Goal: Task Accomplishment & Management: Complete application form

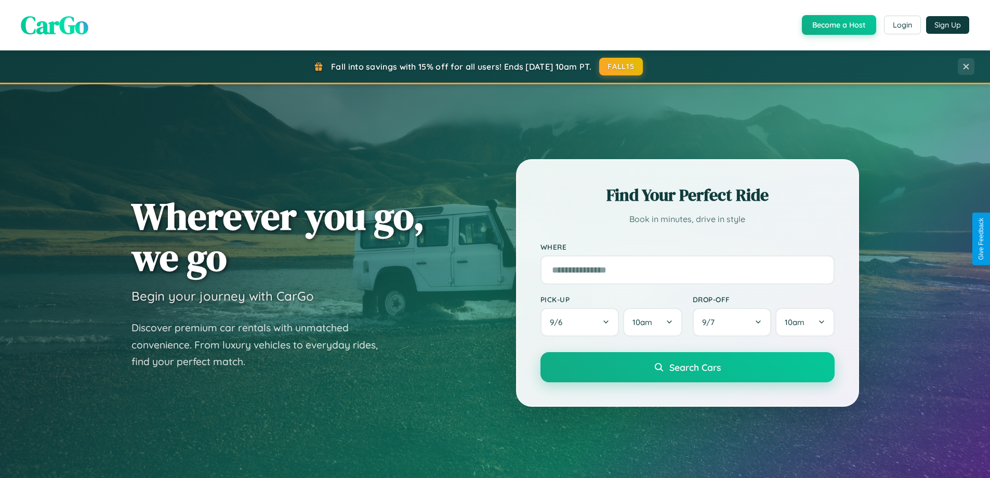
scroll to position [448, 0]
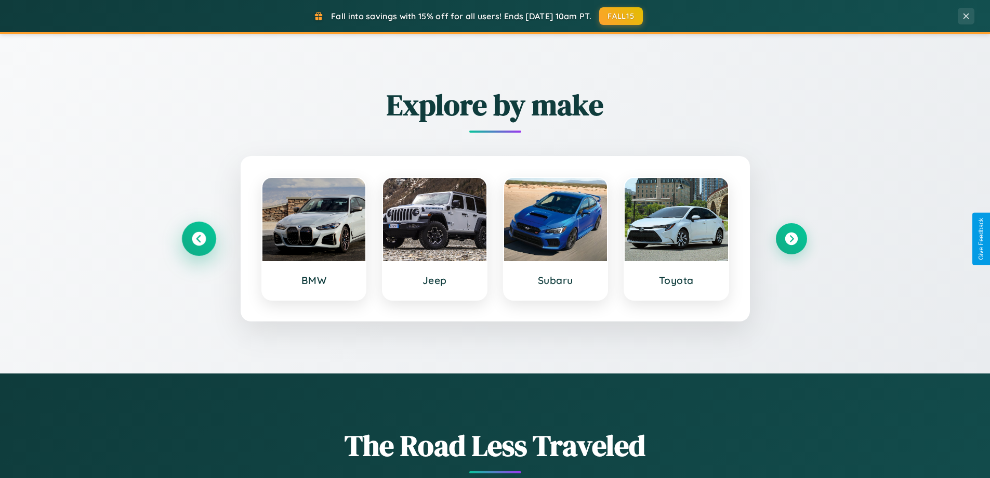
click at [199, 239] on icon at bounding box center [199, 239] width 14 height 14
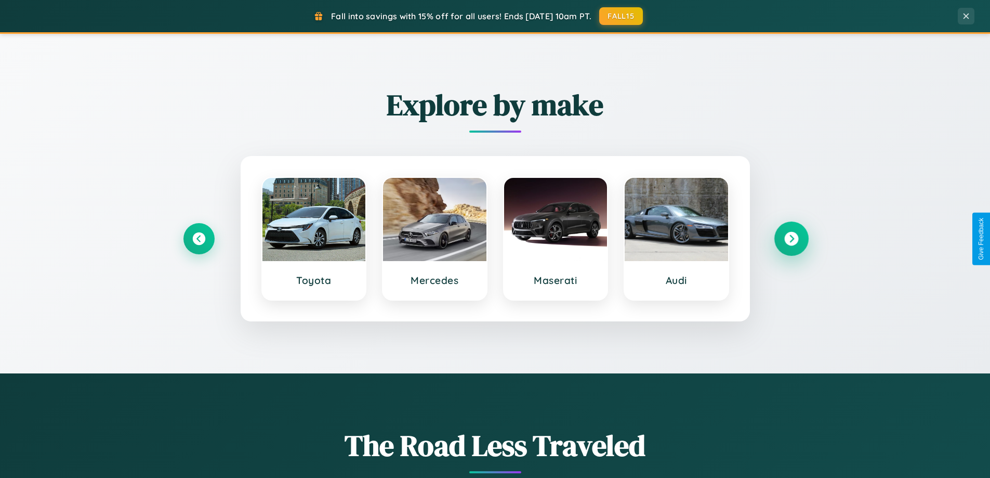
click at [791, 239] on icon at bounding box center [792, 239] width 14 height 14
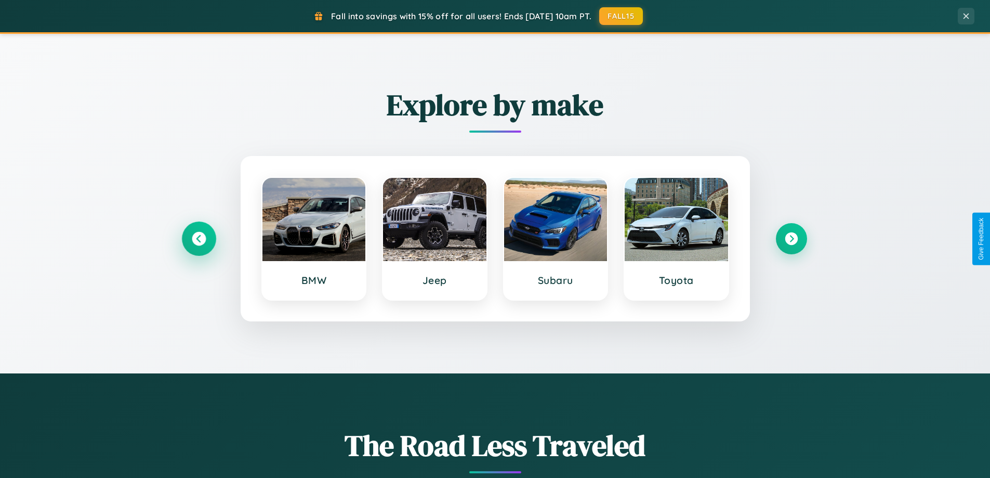
click at [199, 239] on icon at bounding box center [199, 239] width 14 height 14
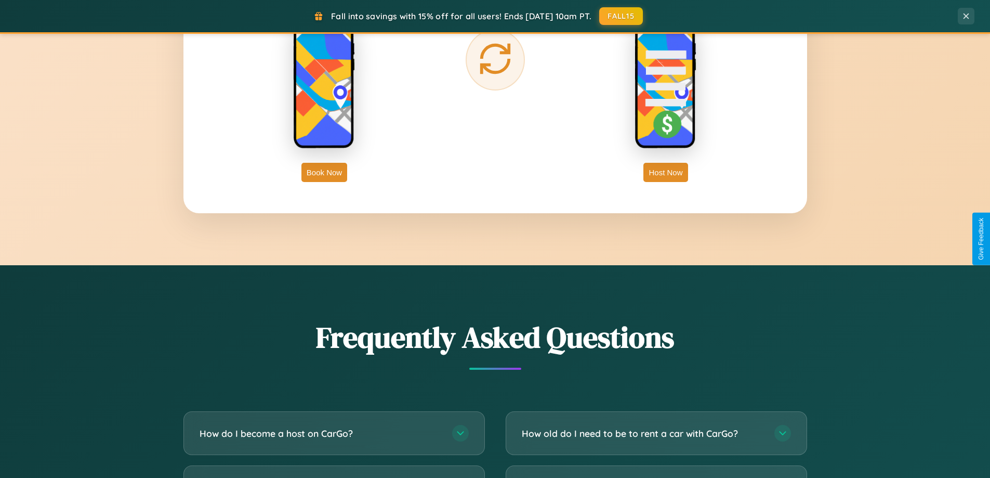
scroll to position [2001, 0]
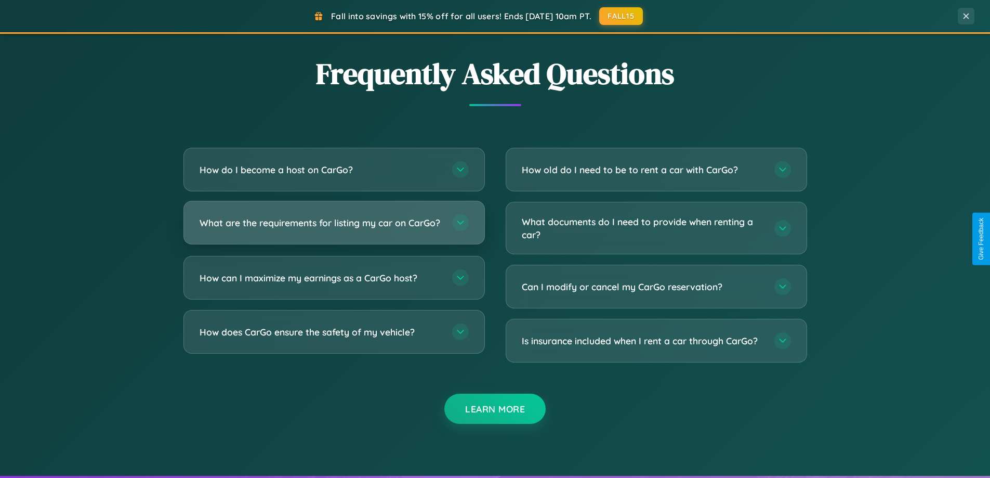
click at [334, 227] on h3 "What are the requirements for listing my car on CarGo?" at bounding box center [321, 222] width 242 height 13
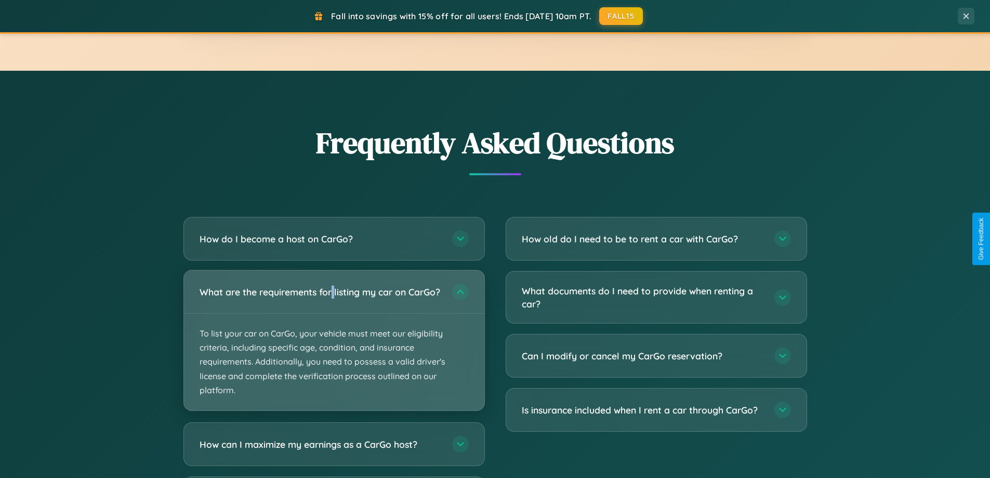
scroll to position [1671, 0]
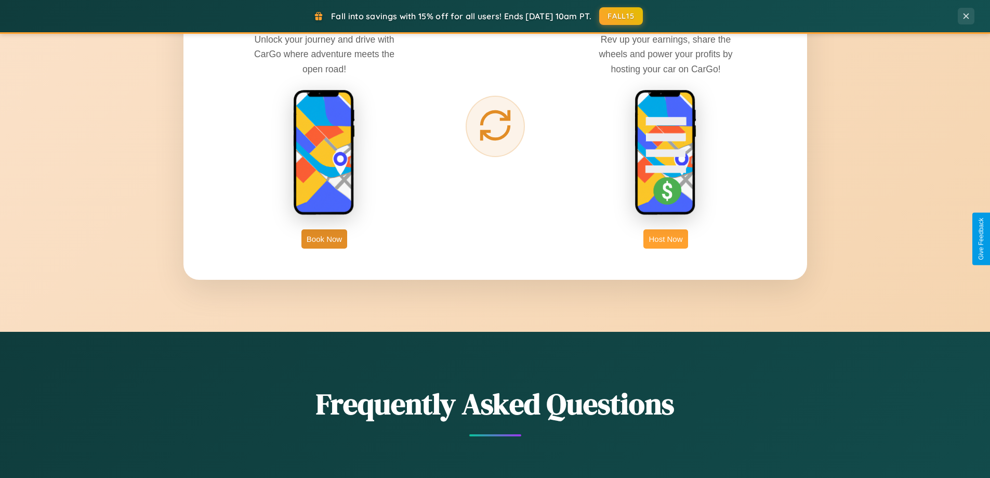
click at [666, 239] on button "Host Now" at bounding box center [666, 238] width 44 height 19
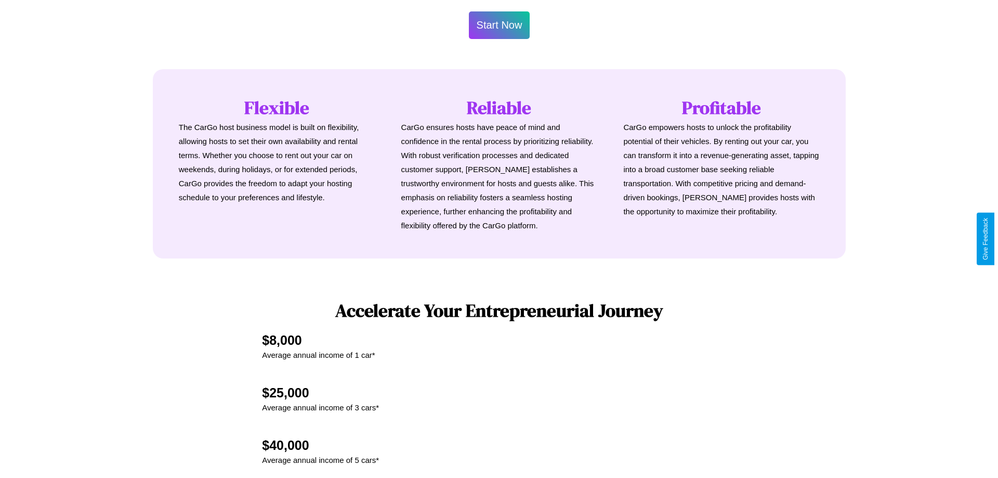
scroll to position [1084, 0]
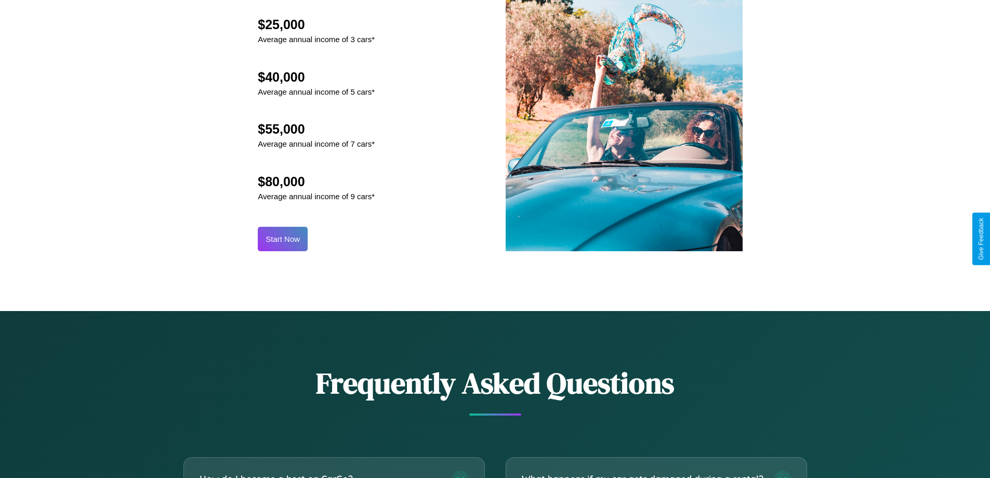
click at [283, 239] on button "Start Now" at bounding box center [283, 239] width 50 height 24
